Goal: Task Accomplishment & Management: Complete application form

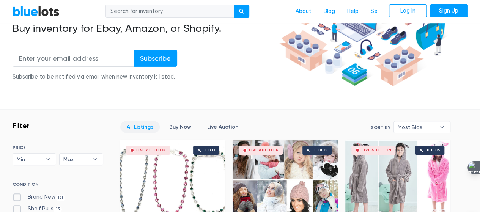
scroll to position [114, 0]
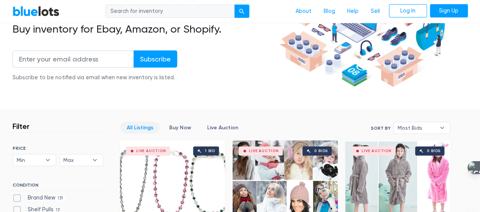
click at [156, 11] on input "search" at bounding box center [169, 12] width 129 height 14
type input "shirt"
click at [234, 5] on button "submit" at bounding box center [241, 12] width 15 height 14
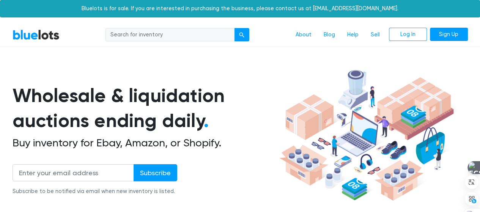
click at [190, 39] on input "search" at bounding box center [169, 35] width 129 height 14
click at [284, 40] on div "About Blog Help Sell Log In Sign Up" at bounding box center [267, 35] width 402 height 14
click at [373, 35] on link "Sell" at bounding box center [375, 35] width 21 height 14
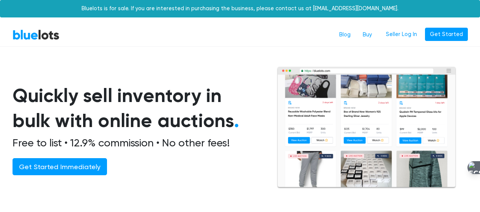
click at [61, 96] on h1 "Quickly sell inventory in bulk with online auctions ." at bounding box center [136, 108] width 246 height 50
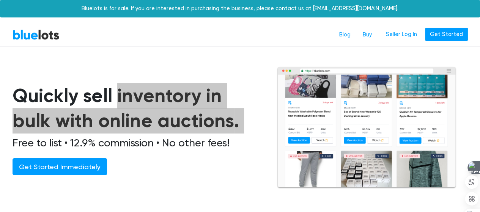
scroll to position [76, 0]
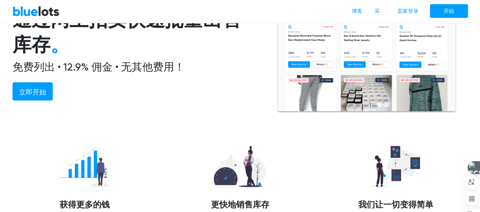
click at [226, 91] on div "通过网上拍卖快速批量出售库存 。 免费列出 • 12.9% 佣金 • 无其他费用！ 立即开始" at bounding box center [145, 60] width 264 height 106
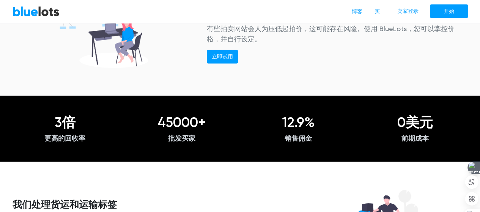
scroll to position [683, 0]
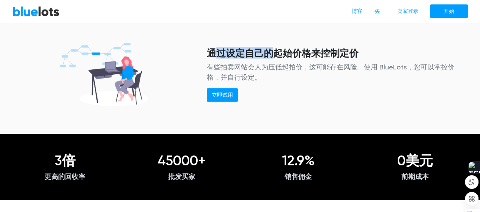
drag, startPoint x: 212, startPoint y: 52, endPoint x: 277, endPoint y: 51, distance: 65.3
click at [277, 51] on font "通过设定自己的起始价格来控制定价" at bounding box center [283, 52] width 152 height 11
click at [279, 50] on font "通过设定自己的起始价格来控制定价" at bounding box center [283, 52] width 152 height 11
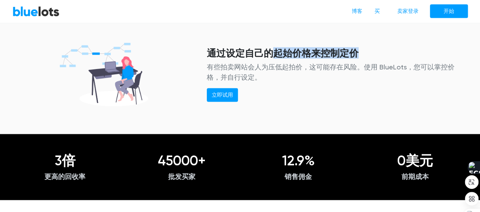
drag, startPoint x: 272, startPoint y: 50, endPoint x: 359, endPoint y: 49, distance: 86.5
click at [359, 49] on font "通过设定自己的起始价格来控制定价" at bounding box center [283, 52] width 152 height 11
drag, startPoint x: 210, startPoint y: 50, endPoint x: 360, endPoint y: 50, distance: 149.5
click at [359, 50] on font "通过设定自己的起始价格来控制定价" at bounding box center [283, 52] width 152 height 11
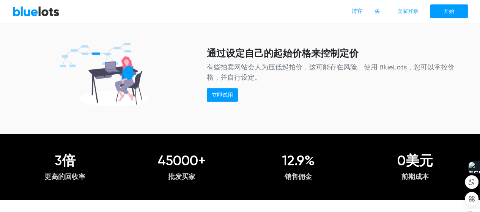
click at [212, 63] on font "有些拍卖网站会人为压低起拍价，这可能存在风险。使用 BlueLots，您可以掌控价格，并自行设定。" at bounding box center [331, 72] width 248 height 18
drag, startPoint x: 208, startPoint y: 63, endPoint x: 382, endPoint y: 76, distance: 174.2
click at [382, 76] on p "有些拍卖网站会人为压低起拍价，这可能存在风险。使用 BlueLots，您可以掌控价格，并自行设定。" at bounding box center [337, 71] width 261 height 20
click at [300, 99] on div "通过设定自己的起始价格来控制定价 有些拍卖网站会人为压低起拍价，这可能存在风险。使用 BlueLots，您可以掌控价格，并自行设定。 立即试用" at bounding box center [337, 74] width 272 height 55
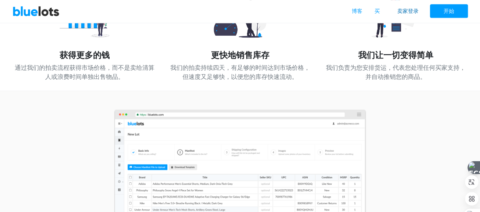
scroll to position [152, 0]
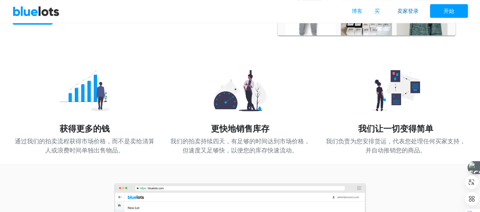
click at [407, 11] on font "卖家登录" at bounding box center [407, 11] width 21 height 6
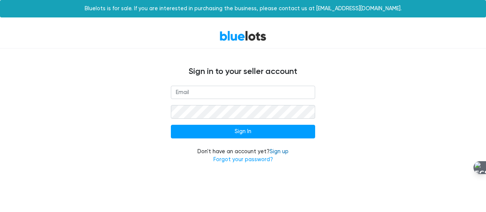
click at [278, 152] on link "Sign up" at bounding box center [278, 151] width 19 height 6
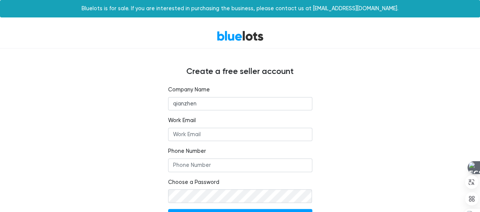
type input "qianzhen"
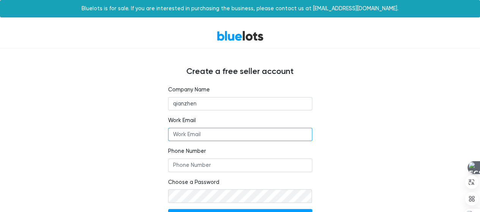
click at [202, 134] on input "Work Email" at bounding box center [240, 135] width 144 height 14
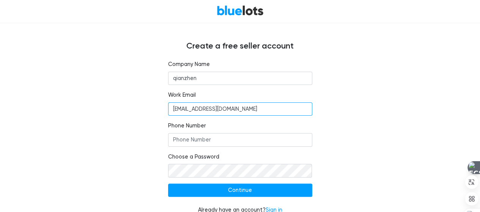
scroll to position [36, 0]
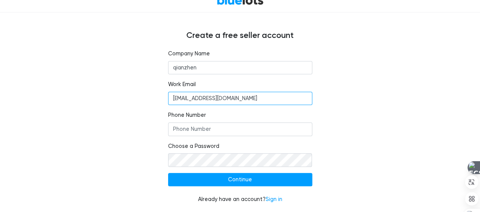
type input "[EMAIL_ADDRESS][DOMAIN_NAME]"
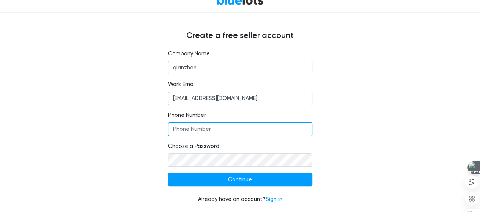
click at [181, 130] on input "Phone Number" at bounding box center [240, 130] width 144 height 14
type input "[PHONE_NUMBER]"
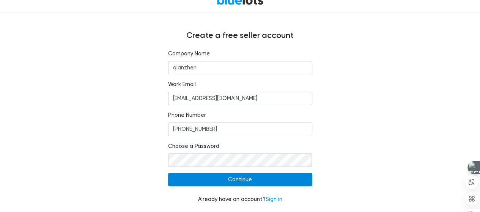
click at [203, 184] on input "Continue" at bounding box center [240, 180] width 144 height 14
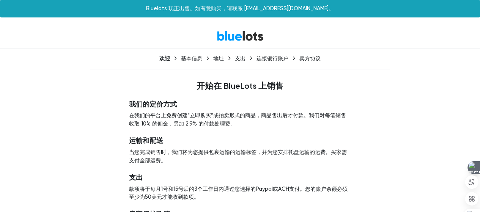
scroll to position [38, 0]
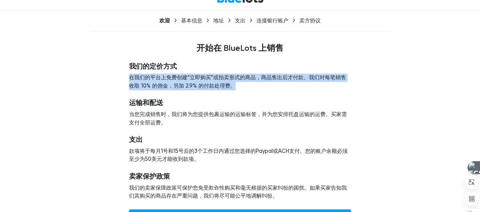
drag, startPoint x: 129, startPoint y: 79, endPoint x: 354, endPoint y: 85, distance: 225.5
click at [354, 85] on div "我们的定价方式 在我们的平台上免费创建“立即购买”或拍卖形式的商品，商品售出后才付款。我们对每笔销售收取 10% 的佣金，另加 2.9% 的付款处理费。 运输…" at bounding box center [239, 142] width 233 height 179
click at [209, 84] on font "在我们的平台上免费创建“立即购买”或拍卖形式的商品，商品售出后才付款。我们对每笔销售收取 10% 的佣金，另加 2.9% 的付款处理费。" at bounding box center [237, 81] width 217 height 15
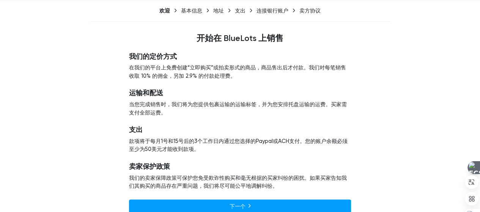
scroll to position [58, 0]
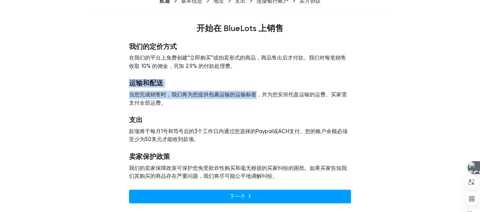
drag, startPoint x: 132, startPoint y: 84, endPoint x: 261, endPoint y: 95, distance: 129.5
click at [261, 95] on div "运输和配送 当您完成销售时，我们将为您提供包裹运输的运输标签，并为您安排托盘运输的运费。买家需支付全部运费。" at bounding box center [240, 93] width 222 height 28
click at [261, 95] on font "当您完成销售时，我们将为您提供包裹运输的运输标签，并为您安排托盘运输的运费。买家需支付全部运费。" at bounding box center [238, 98] width 218 height 15
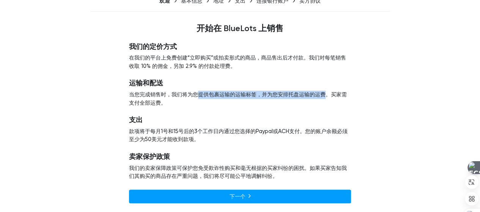
drag, startPoint x: 200, startPoint y: 95, endPoint x: 331, endPoint y: 97, distance: 131.7
click at [331, 97] on p "当您完成销售时，我们将为您提供包裹运输的运输标签，并为您安排托盘运输的运费。买家需支付全部运费。" at bounding box center [240, 99] width 222 height 16
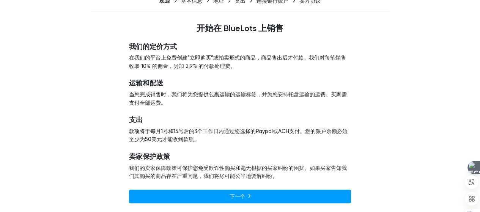
click at [318, 103] on p "当您完成销售时，我们将为您提供包裹运输的运输标签，并为您安排托盘运输的运费。买家需支付全部运费。" at bounding box center [240, 99] width 222 height 16
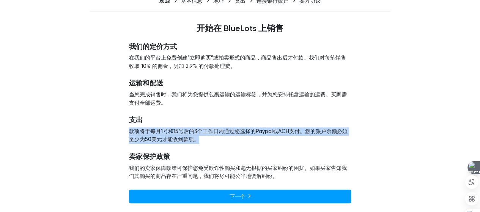
drag, startPoint x: 131, startPoint y: 131, endPoint x: 320, endPoint y: 138, distance: 188.7
click at [320, 138] on p "款项将于每月1号和15号后的3个工作日内通过您选择的Paypal或ACH支付。您的账户余额必须至少为50美元才能收到款项。" at bounding box center [240, 135] width 222 height 16
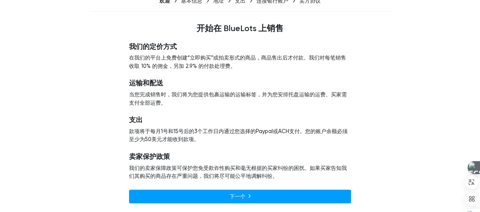
click at [150, 171] on font "我们的卖家保障政策可保护您免受欺诈性购买和毫无根据的买家纠纷的困扰。如果买家告知我们其购买的商品存在严重问题，我们将尽可能公平地调解纠纷。" at bounding box center [238, 172] width 218 height 15
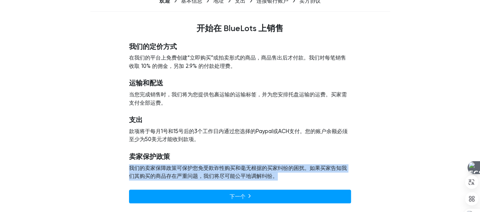
drag, startPoint x: 128, startPoint y: 168, endPoint x: 306, endPoint y: 177, distance: 177.8
click at [306, 177] on div "我们的定价方式 在我们的平台上免费创建“立即购买”或拍卖形式的商品，商品售出后才付款。我们对每笔销售收取 10% 的佣金，另加 2.9% 的付款处理费。 运输…" at bounding box center [239, 123] width 233 height 179
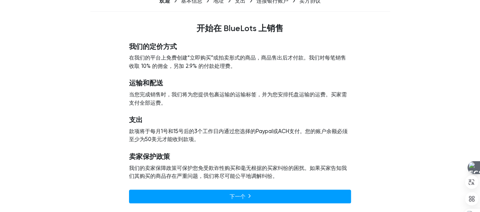
click at [263, 153] on h5 "卖家保护政策" at bounding box center [240, 157] width 222 height 8
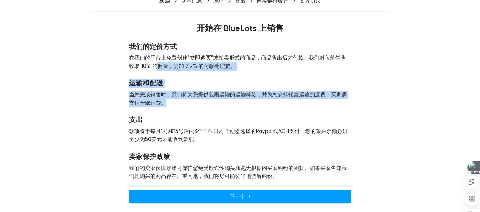
drag, startPoint x: 161, startPoint y: 66, endPoint x: 211, endPoint y: 101, distance: 61.3
click at [211, 101] on div "我们的定价方式 在我们的平台上免费创建“立即购买”或拍卖形式的商品，商品售出后才付款。我们对每笔销售收取 10% 的佣金，另加 2.9% 的付款处理费。 运输…" at bounding box center [240, 123] width 222 height 161
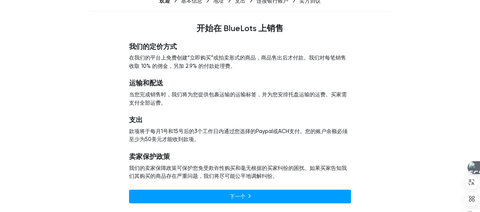
click at [229, 130] on font "款项将于每月1号和15号后的3个工作日内通过您选择的Paypal或ACH支付。您的账户余额必须至少为50美元才能收到款项。" at bounding box center [238, 135] width 219 height 15
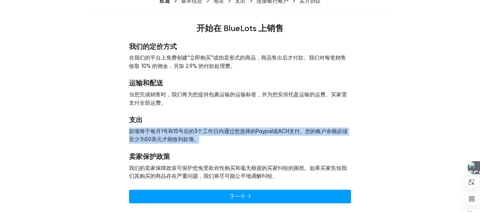
click at [229, 130] on font "款项将于每月1号和15号后的3个工作日内通过您选择的Paypal或ACH支付。您的账户余额必须至少为50美元才能收到款项。" at bounding box center [238, 135] width 219 height 15
